Goal: Task Accomplishment & Management: Use online tool/utility

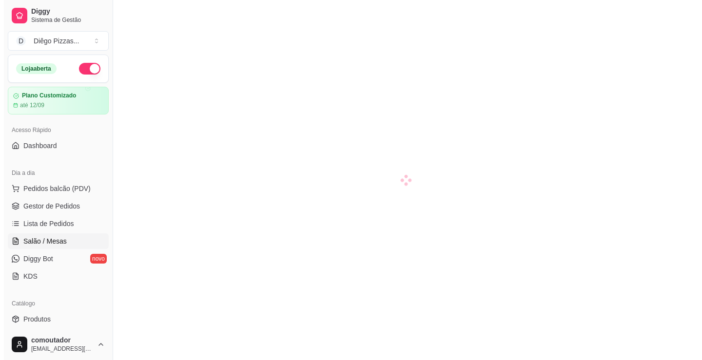
scroll to position [49, 0]
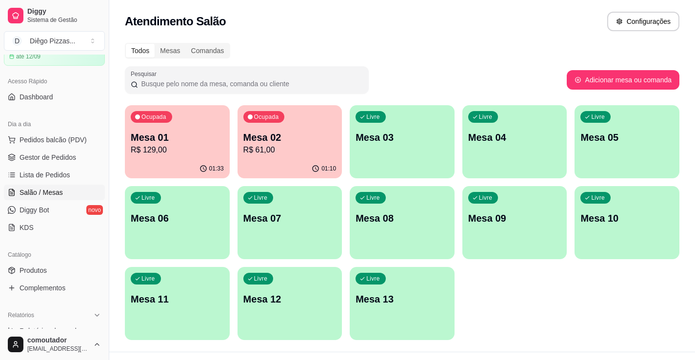
click at [156, 153] on p "R$ 129,00" at bounding box center [177, 150] width 93 height 12
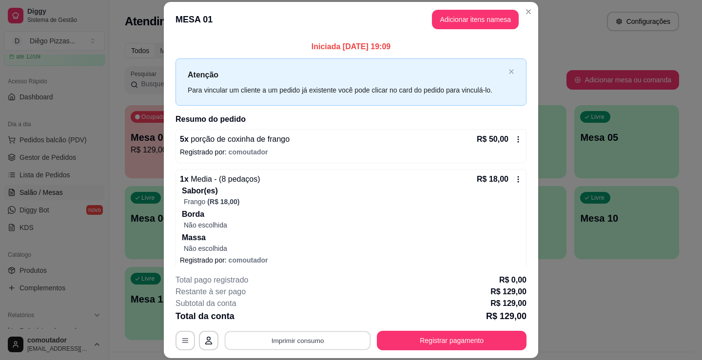
click at [325, 335] on button "Imprimir consumo" at bounding box center [298, 341] width 146 height 19
click at [295, 317] on button "IMPRESSORA" at bounding box center [297, 319] width 71 height 16
click at [470, 21] on button "Adicionar itens na mesa" at bounding box center [475, 19] width 84 height 19
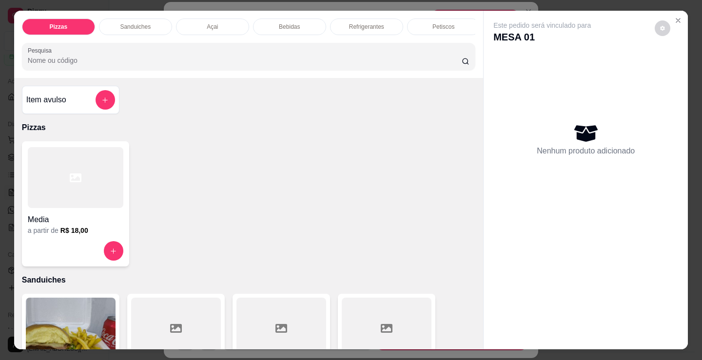
click at [336, 25] on div "Refrigerantes" at bounding box center [366, 27] width 73 height 17
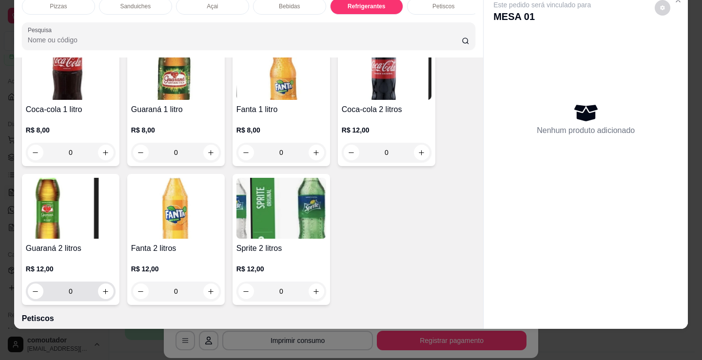
scroll to position [3013, 0]
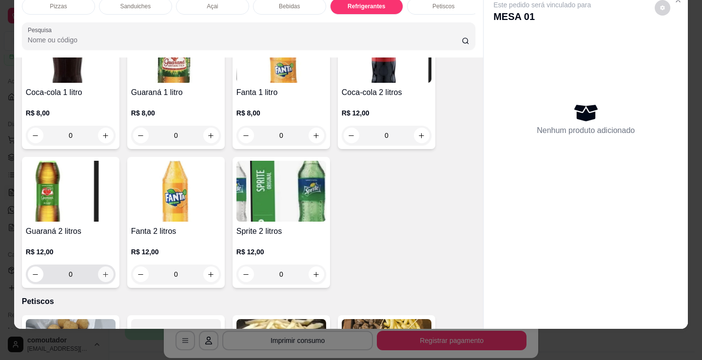
click at [102, 274] on icon "increase-product-quantity" at bounding box center [105, 274] width 7 height 7
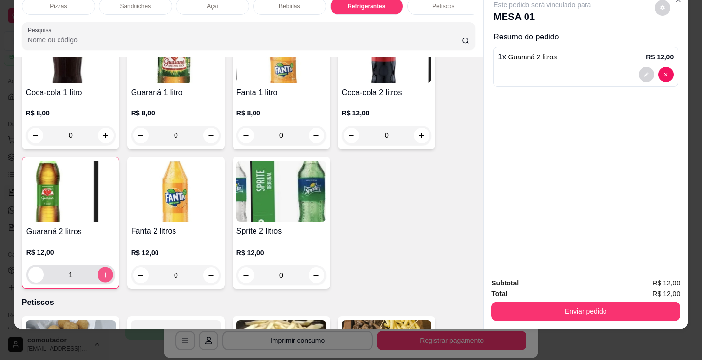
click at [102, 274] on icon "increase-product-quantity" at bounding box center [105, 275] width 7 height 7
type input "2"
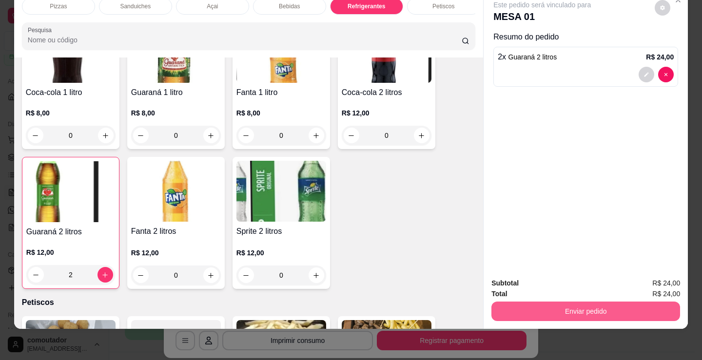
click at [559, 302] on button "Enviar pedido" at bounding box center [586, 312] width 189 height 20
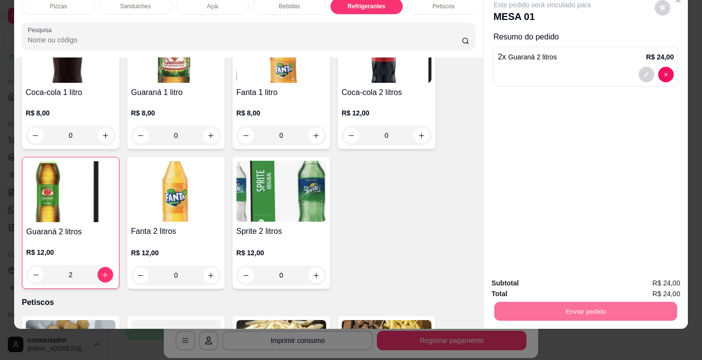
click at [508, 282] on button "Não registrar e enviar pedido" at bounding box center [554, 280] width 98 height 18
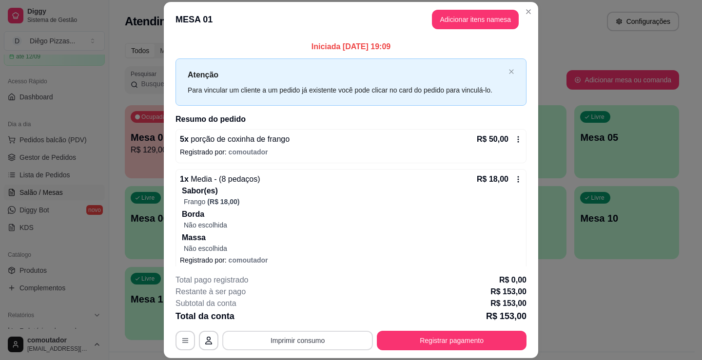
click at [305, 342] on button "Imprimir consumo" at bounding box center [297, 341] width 151 height 20
click at [313, 315] on button "IMPRESSORA" at bounding box center [297, 319] width 71 height 16
click at [333, 343] on button "Imprimir consumo" at bounding box center [297, 341] width 151 height 20
click at [305, 318] on button "IMPRESSORA" at bounding box center [297, 319] width 71 height 16
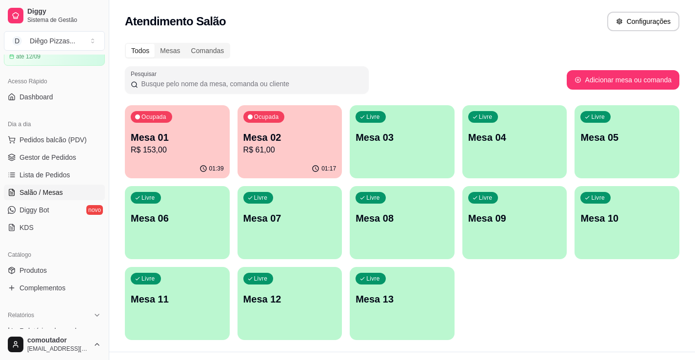
click at [163, 135] on p "Mesa 01" at bounding box center [177, 138] width 93 height 14
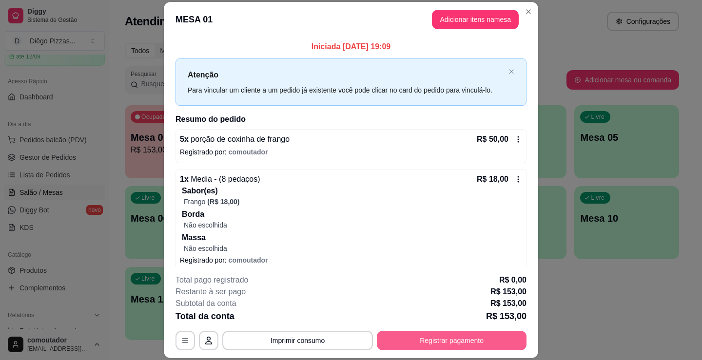
click at [444, 336] on button "Registrar pagamento" at bounding box center [452, 341] width 150 height 20
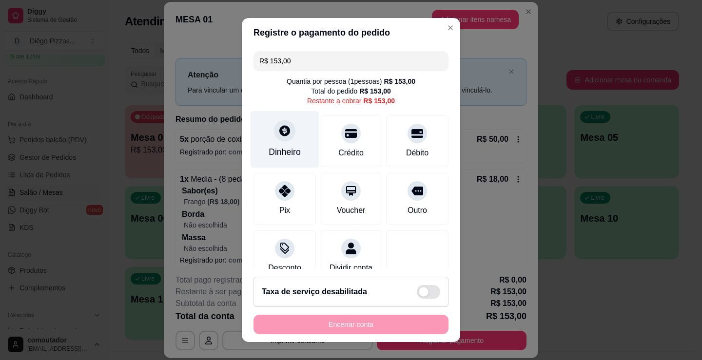
click at [278, 149] on div "Dinheiro" at bounding box center [285, 152] width 32 height 13
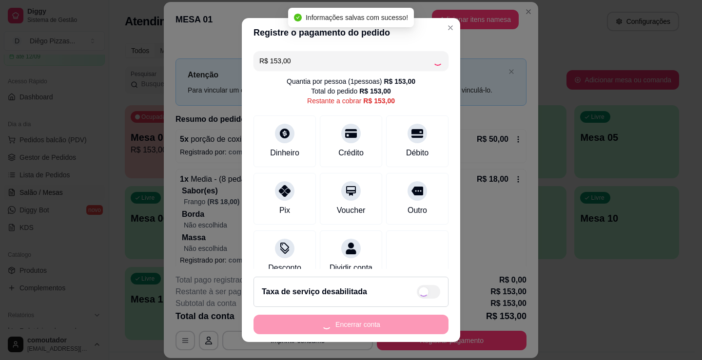
type input "R$ 0,00"
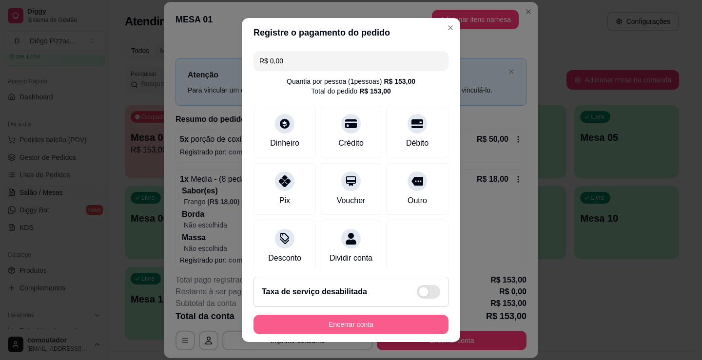
click at [315, 324] on button "Encerrar conta" at bounding box center [351, 325] width 195 height 20
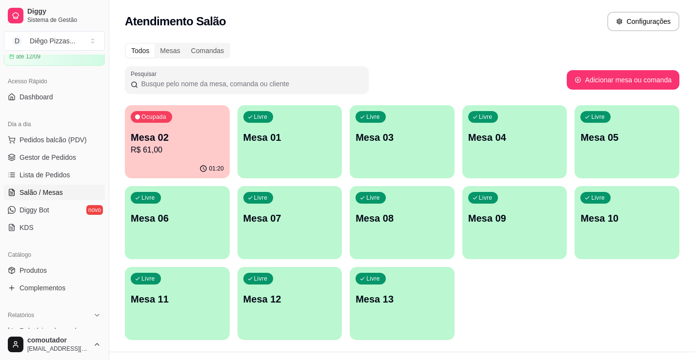
click at [142, 137] on p "Mesa 02" at bounding box center [177, 138] width 93 height 14
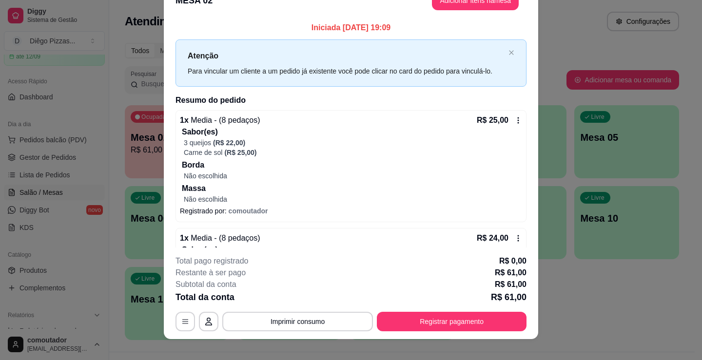
scroll to position [29, 0]
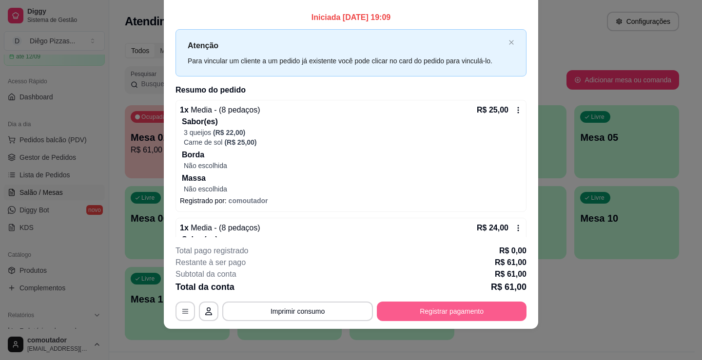
click at [397, 314] on button "Registrar pagamento" at bounding box center [452, 312] width 150 height 20
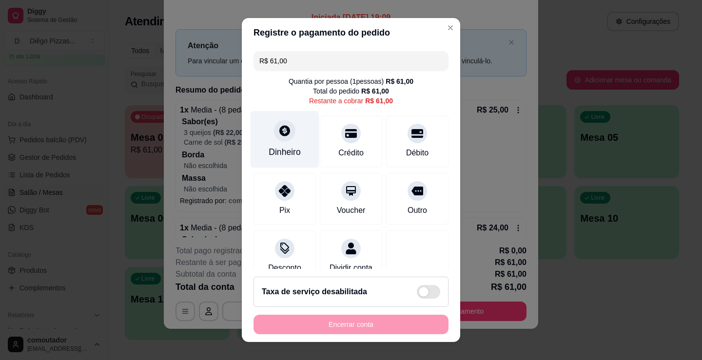
click at [295, 132] on div "Dinheiro" at bounding box center [285, 139] width 69 height 57
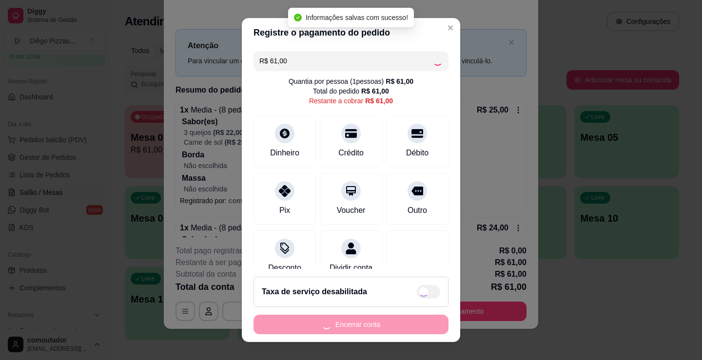
type input "R$ 0,00"
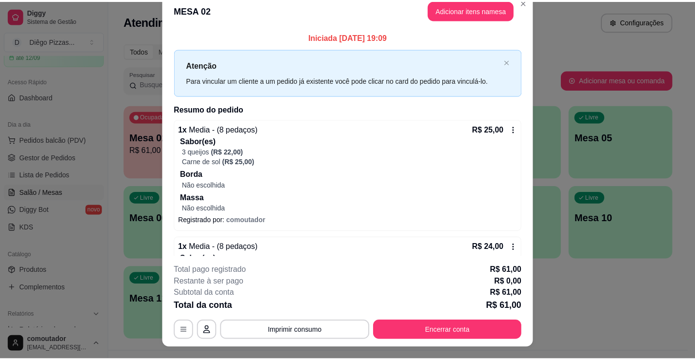
scroll to position [0, 0]
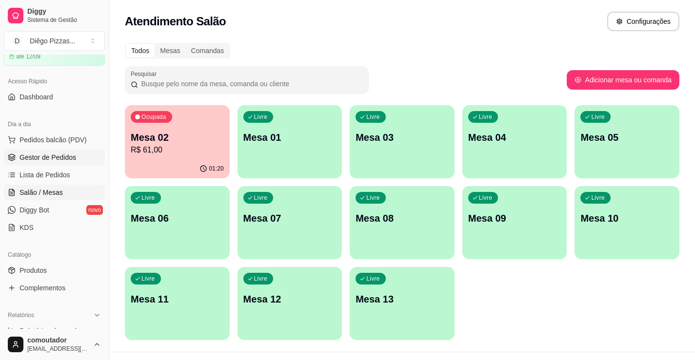
click at [59, 158] on span "Gestor de Pedidos" at bounding box center [48, 158] width 57 height 10
click at [49, 153] on span "Gestor de Pedidos" at bounding box center [48, 158] width 57 height 10
